Goal: Task Accomplishment & Management: Use online tool/utility

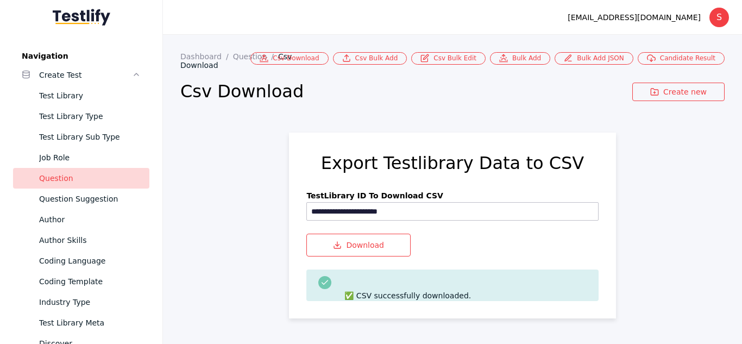
drag, startPoint x: 0, startPoint y: 0, endPoint x: 72, endPoint y: 180, distance: 193.9
click at [72, 180] on div "Question" at bounding box center [90, 178] width 102 height 13
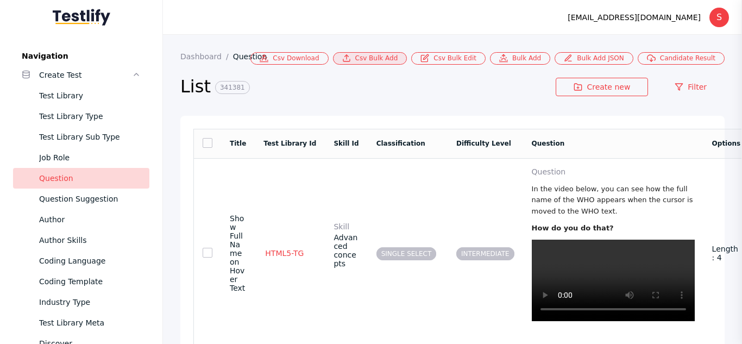
click at [389, 64] on link "Csv Bulk Add" at bounding box center [370, 58] width 74 height 12
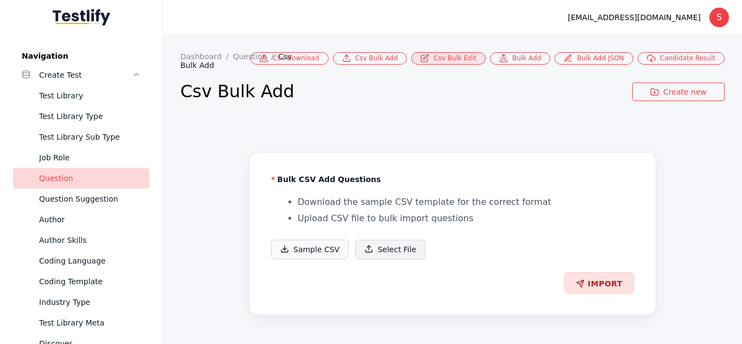
click at [451, 61] on link "Csv Bulk Edit" at bounding box center [448, 58] width 74 height 12
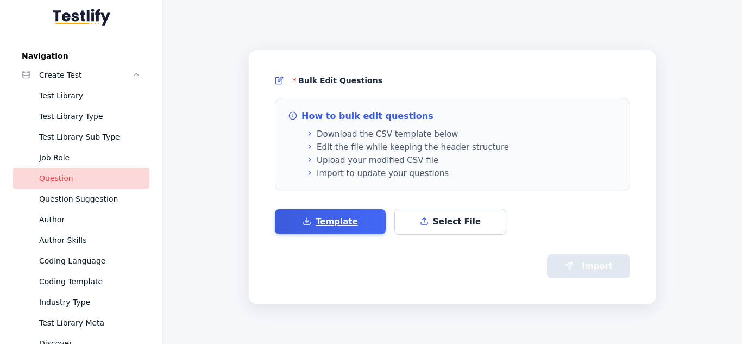
scroll to position [110, 0]
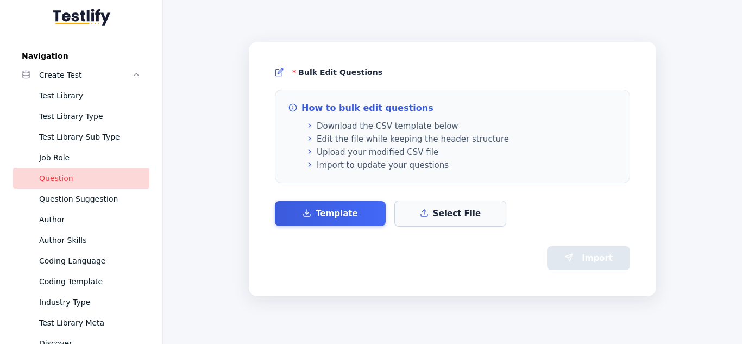
click at [441, 211] on label "Select File" at bounding box center [451, 214] width 112 height 26
click at [0, 0] on input "Select File" at bounding box center [0, 0] width 0 height 0
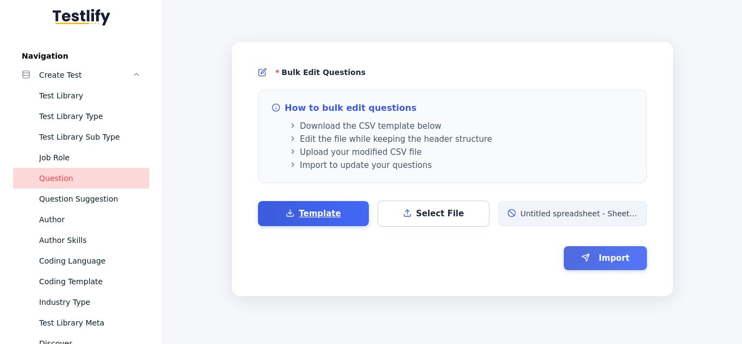
click at [619, 264] on button "Import" at bounding box center [605, 258] width 83 height 24
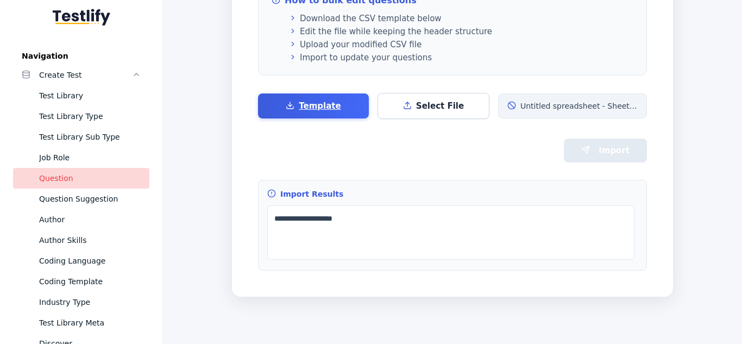
scroll to position [0, 0]
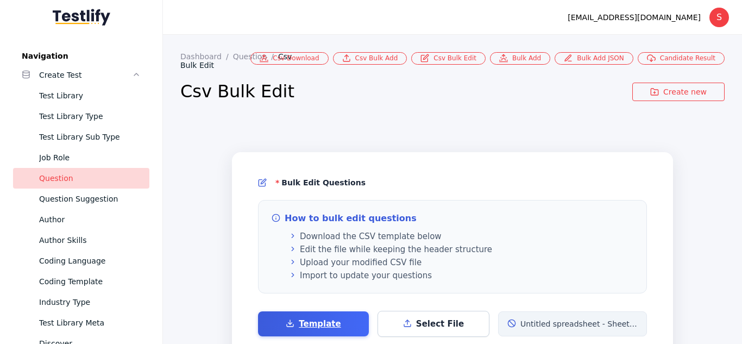
click at [79, 170] on link "Question" at bounding box center [81, 178] width 136 height 21
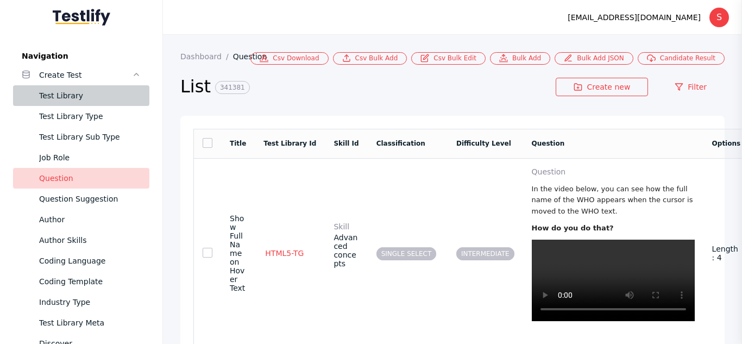
click at [52, 89] on link "Test Library" at bounding box center [81, 95] width 136 height 21
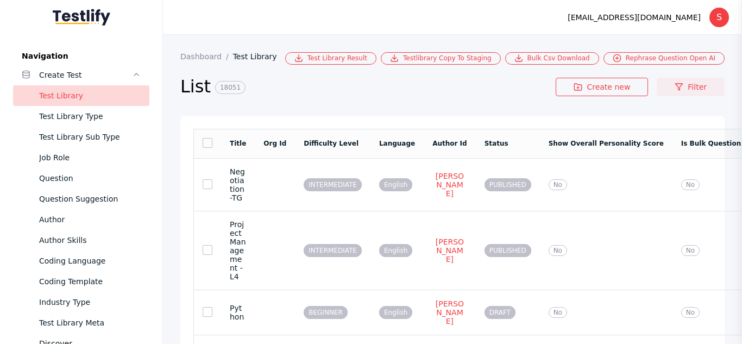
click at [699, 82] on link "Filter" at bounding box center [691, 87] width 68 height 18
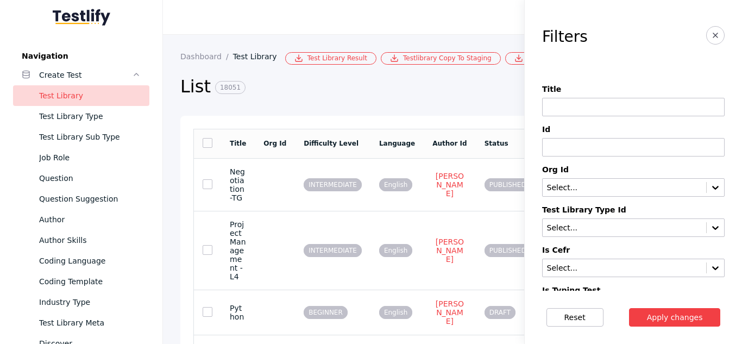
click at [592, 142] on input at bounding box center [633, 147] width 183 height 18
paste input "**********"
type input "**********"
click at [629, 308] on button "Apply changes" at bounding box center [675, 317] width 92 height 18
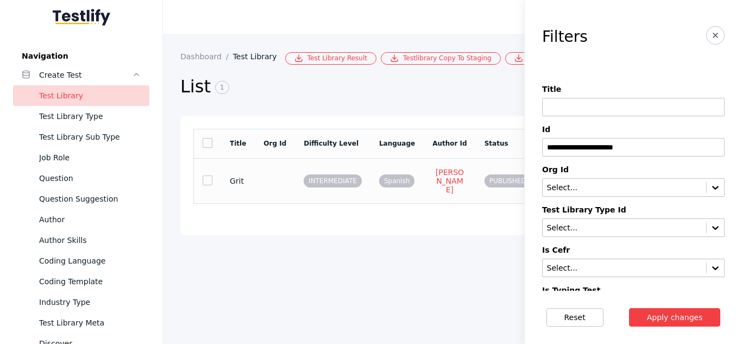
click at [282, 186] on td at bounding box center [275, 180] width 40 height 45
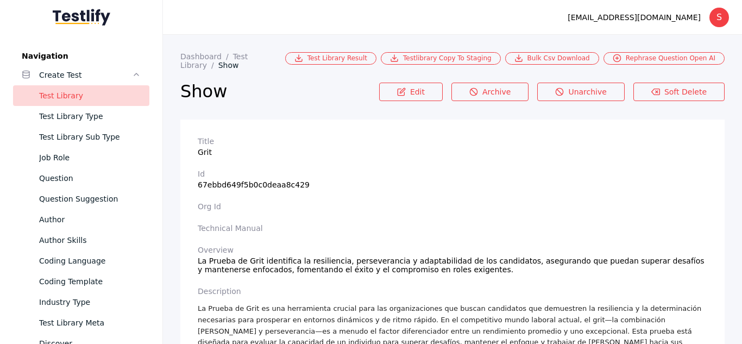
click at [223, 258] on section "Overview La Prueba de Grit identifica la resiliencia, perseverancia y adaptabil…" at bounding box center [453, 260] width 510 height 28
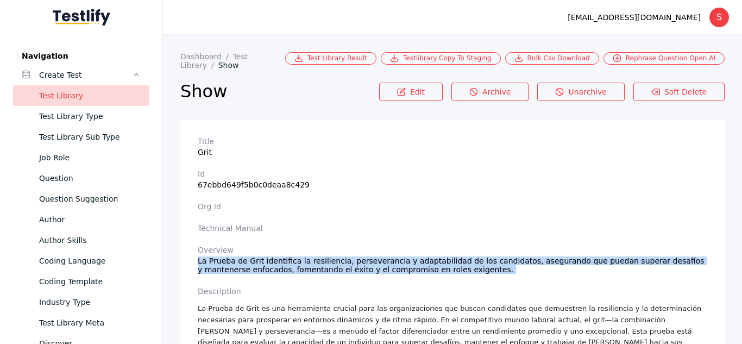
click at [223, 258] on section "Overview La Prueba de Grit identifica la resiliencia, perseverancia y adaptabil…" at bounding box center [453, 260] width 510 height 28
copy section "La Prueba de Grit identifica la resiliencia, perseverancia y adaptabilidad de l…"
